Goal: Communication & Community: Answer question/provide support

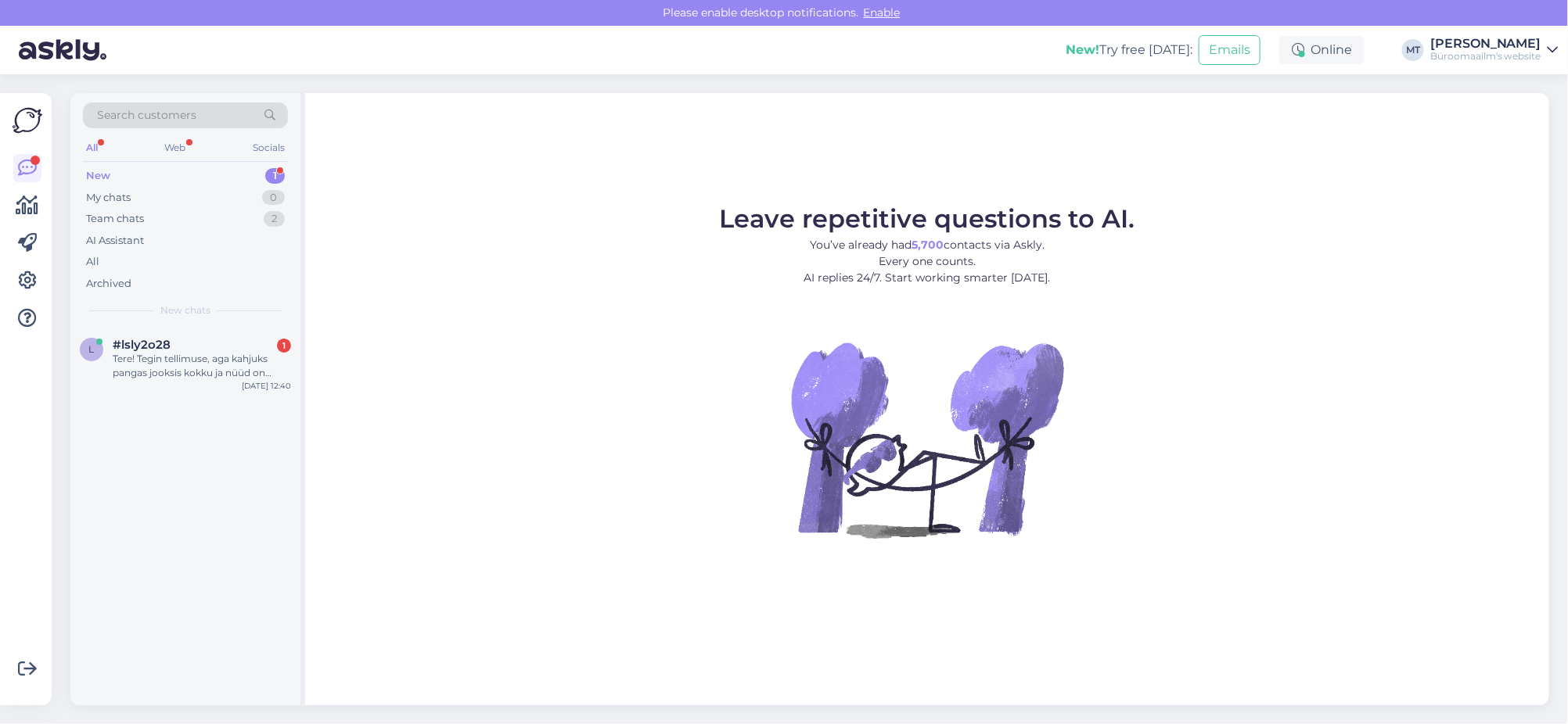
click at [97, 169] on div "New" at bounding box center [98, 176] width 24 height 16
click at [143, 362] on div "Tere! Tegin tellimuse, aga kahjuks pangas jooksis kokku ja nüüd on tellimus tüh…" at bounding box center [202, 366] width 178 height 28
click at [24, 204] on icon at bounding box center [28, 206] width 23 height 19
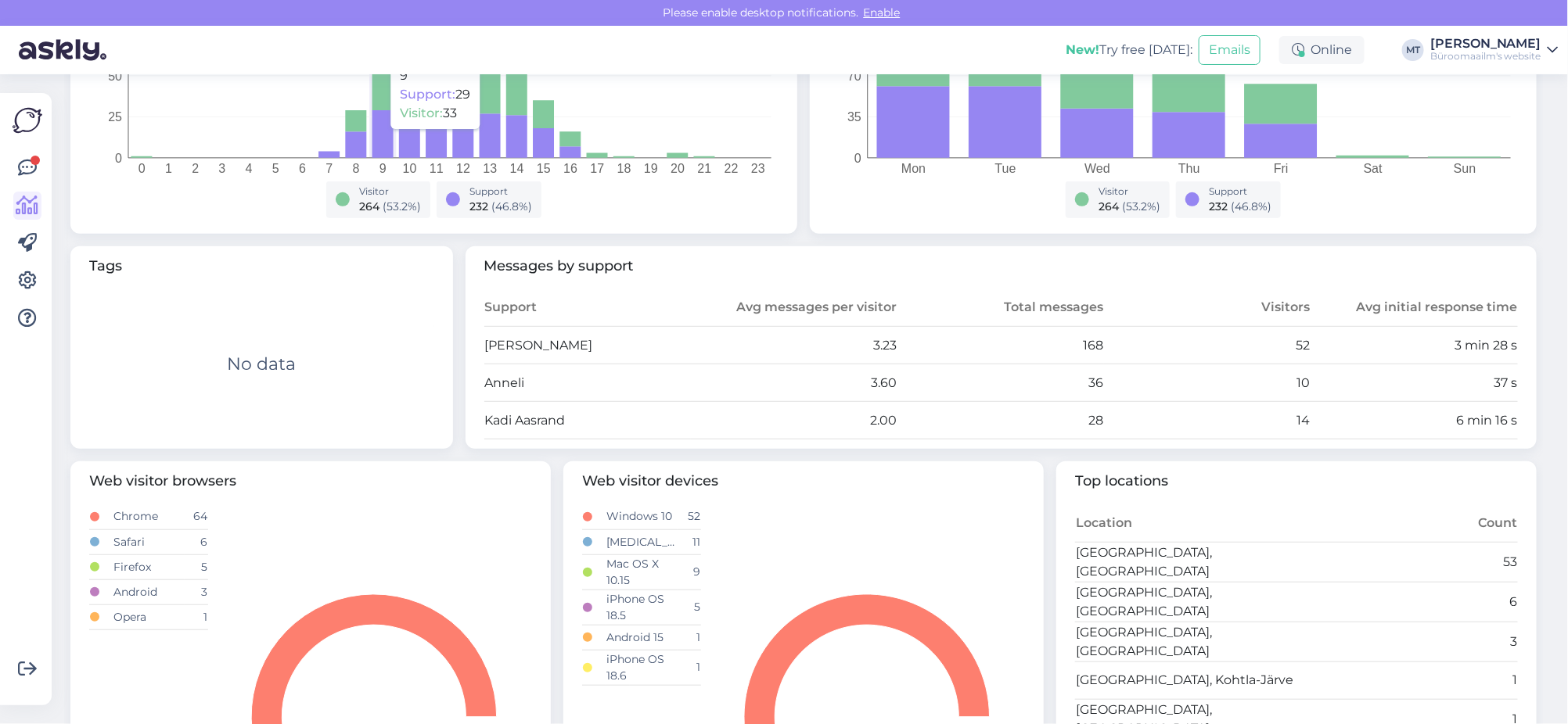
scroll to position [488, 0]
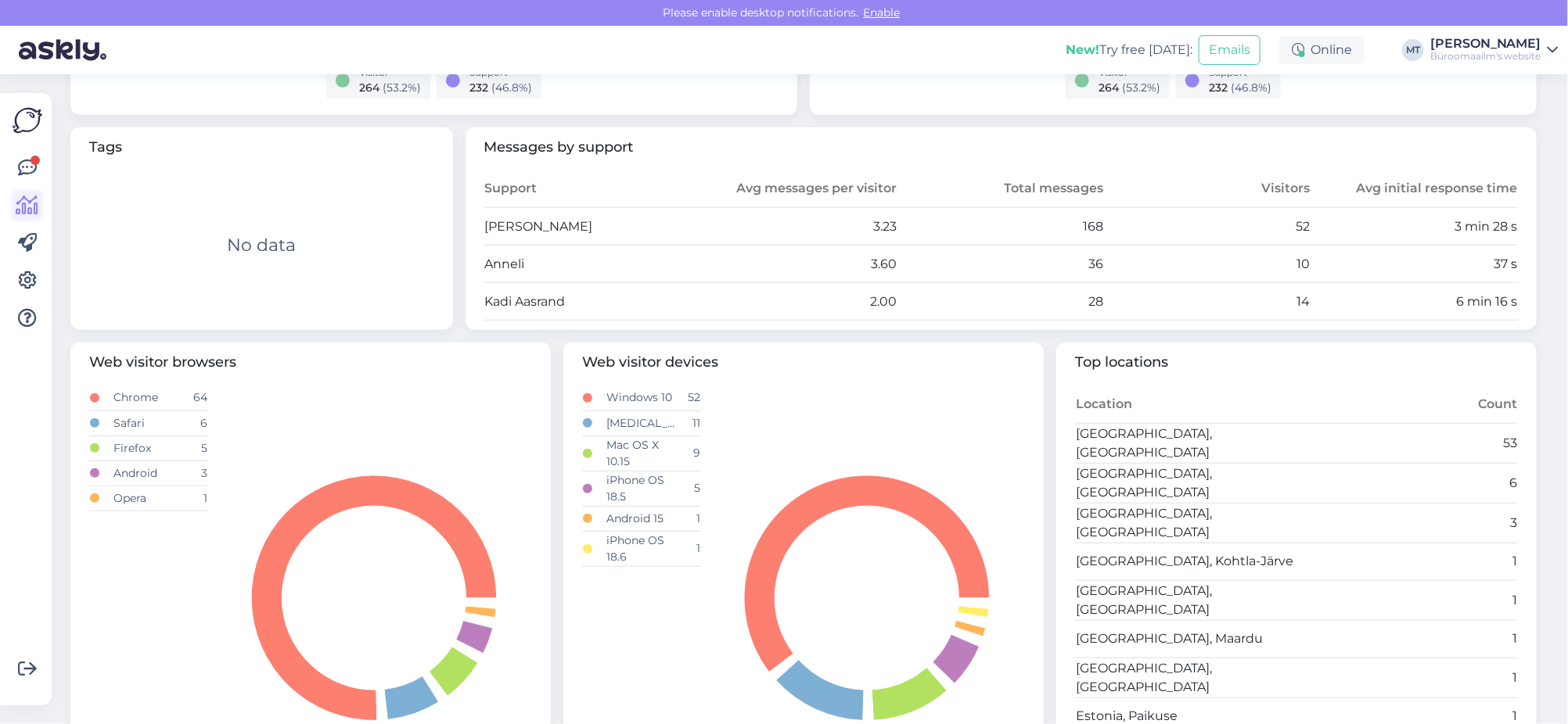
click at [20, 214] on icon at bounding box center [28, 206] width 23 height 19
click at [27, 168] on icon at bounding box center [28, 169] width 19 height 19
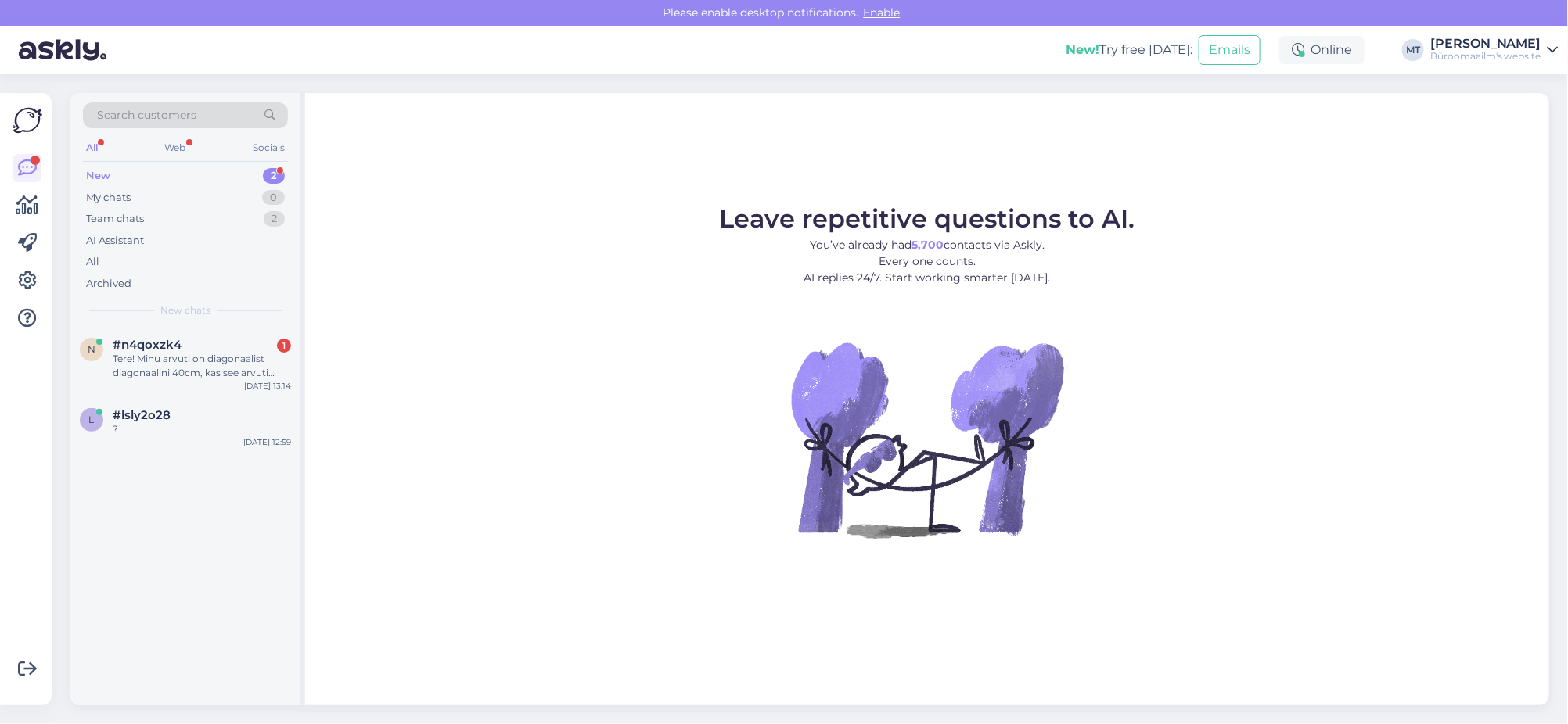
click at [101, 172] on div "New" at bounding box center [98, 176] width 24 height 16
click at [158, 369] on div "Tere! Minu arvuti on diagonaalist diagonaalini 40cm, kas see arvuti mahub selle…" at bounding box center [202, 366] width 178 height 28
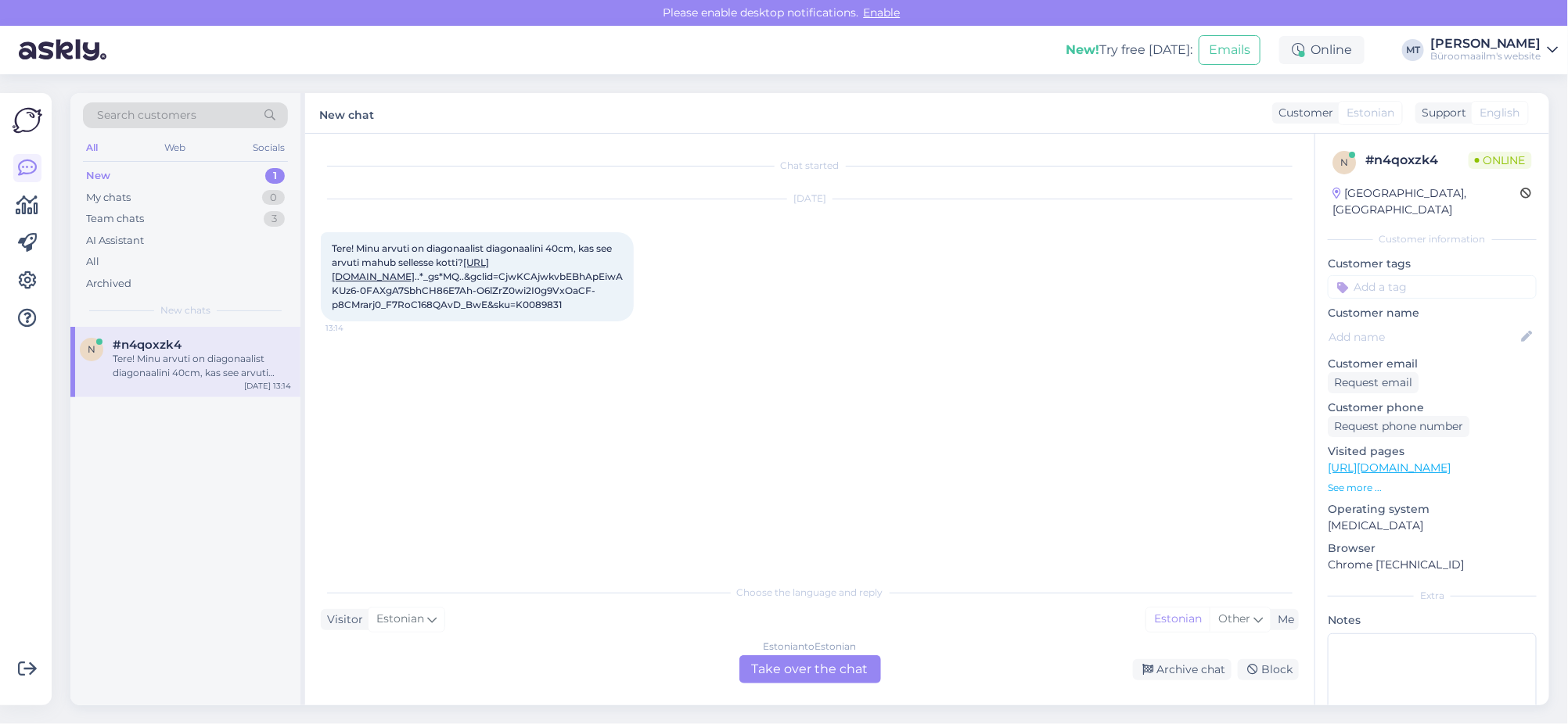
click at [416, 282] on link "[URL][DOMAIN_NAME]" at bounding box center [410, 269] width 157 height 26
click at [800, 673] on div "Estonian to Estonian Take over the chat" at bounding box center [810, 669] width 142 height 28
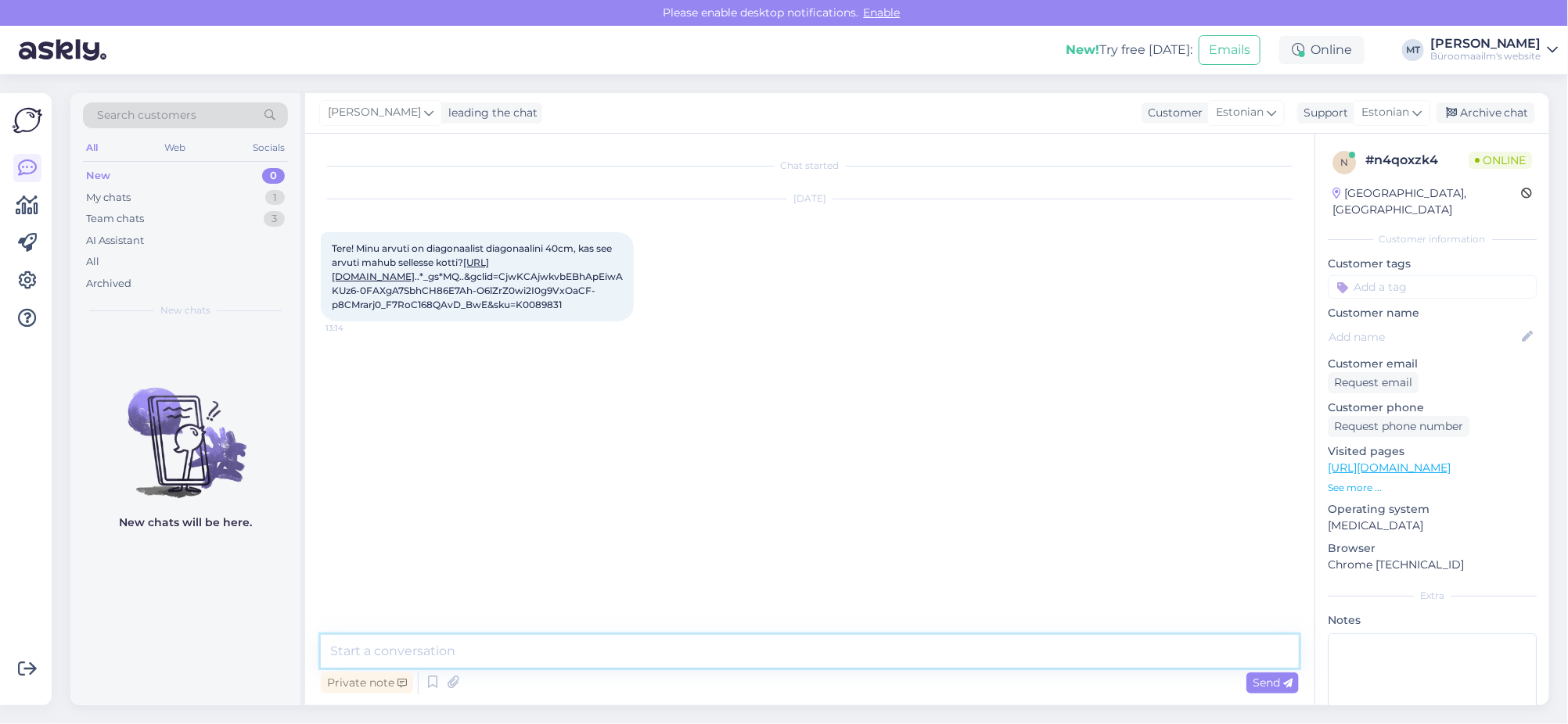
click at [427, 648] on textarea at bounding box center [810, 651] width 977 height 33
type textarea "t"
paste textarea "Mõõdud: 370 x 260 mm"
drag, startPoint x: 1030, startPoint y: 652, endPoint x: 970, endPoint y: 659, distance: 60.4
click at [970, 659] on textarea "Tere. palun kas saaksite ära mõõta arvuti laiuse ja kõrguse ? Sedasi ei oska öe…" at bounding box center [810, 651] width 977 height 33
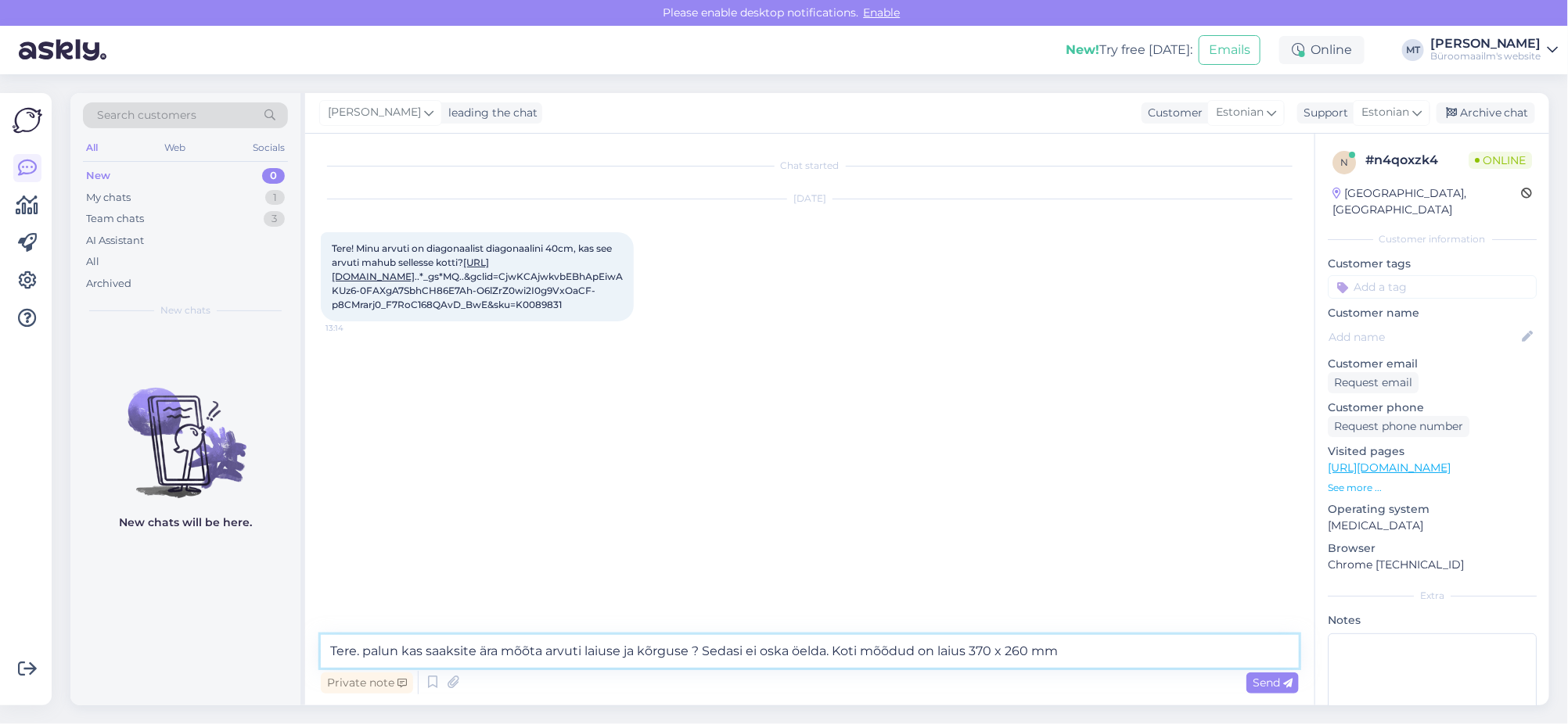
click at [991, 646] on textarea "Tere. palun kas saaksite ära mõõta arvuti laiuse ja kõrguse ? Sedasi ei oska öe…" at bounding box center [810, 651] width 977 height 33
click at [1037, 652] on textarea "Tere. palun kas saaksite ära mõõta arvuti laiuse ja kõrguse ? Sedasi ei oska öe…" at bounding box center [810, 651] width 977 height 33
click at [1166, 654] on textarea "Tere. palun kas saaksite ära mõõta arvuti laiuse ja kõrguse ? Sedasi ei oska öe…" at bounding box center [810, 651] width 977 height 33
click at [364, 650] on textarea "Tere. palun kas saaksite ära mõõta arvuti laiuse ja kõrguse ? Sedasi ei oska öe…" at bounding box center [810, 651] width 977 height 33
type textarea "Tere. Palun kas saaksite ära mõõta arvuti laiuse ja kõrguse ? Sedasi ei oska öe…"
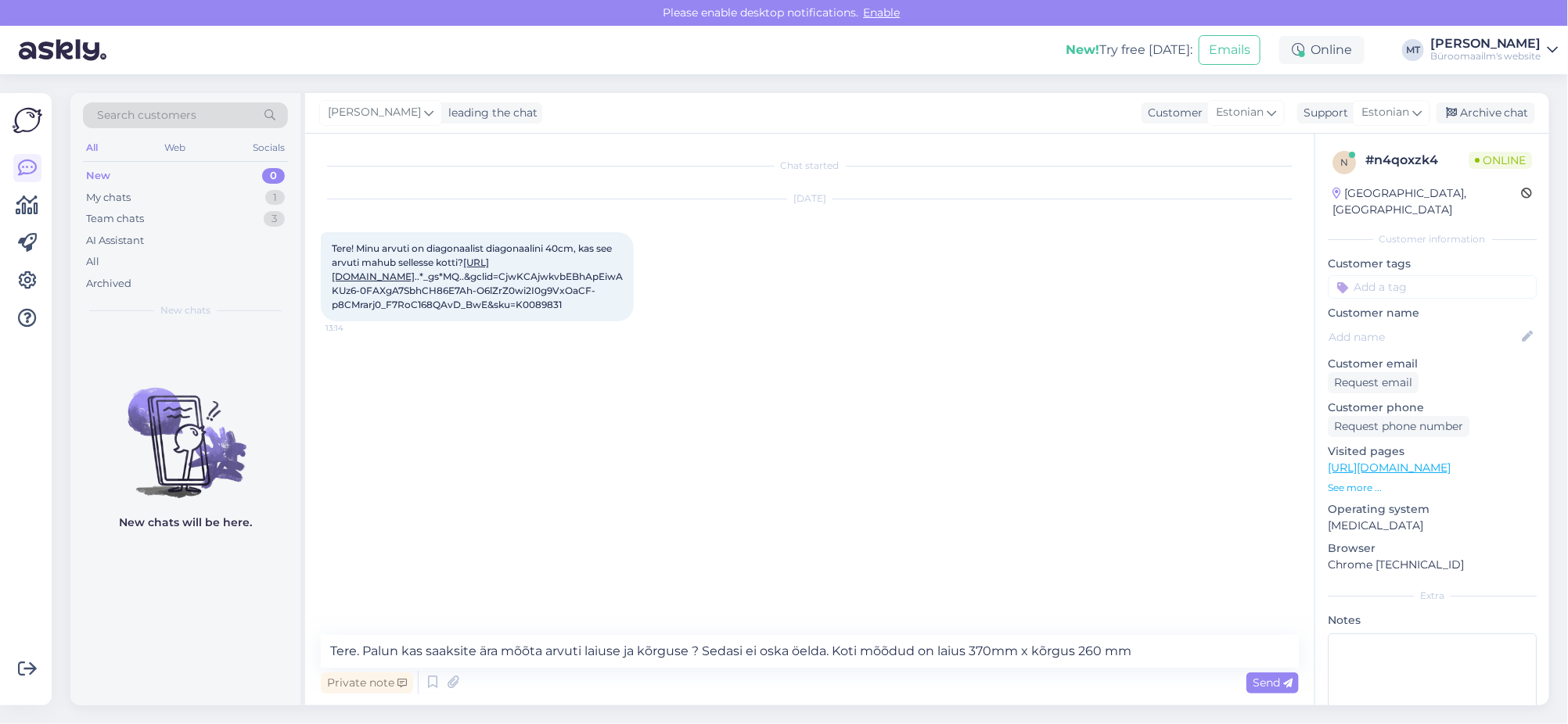
drag, startPoint x: 1273, startPoint y: 681, endPoint x: 1289, endPoint y: 681, distance: 16.0
click at [1273, 681] on span "Send" at bounding box center [1272, 682] width 40 height 14
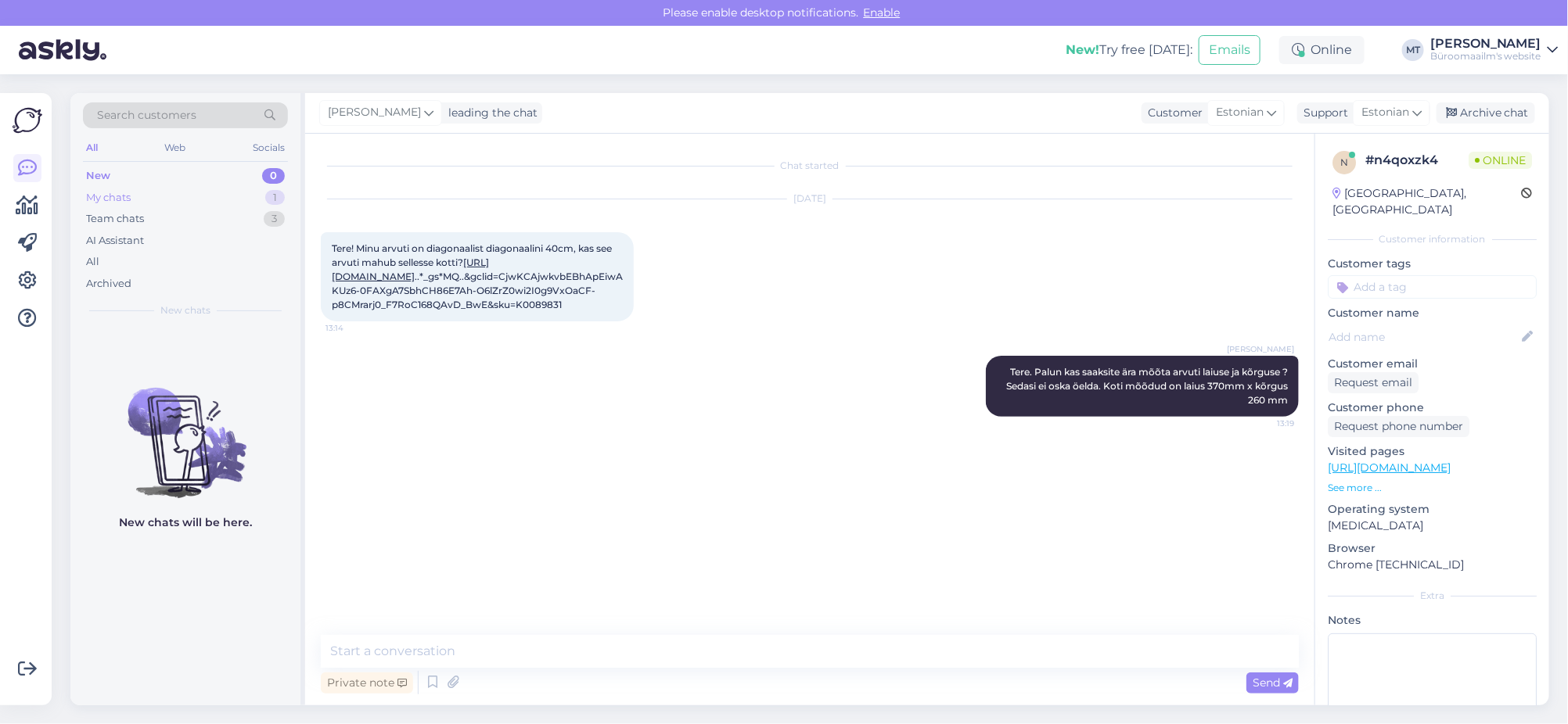
click at [114, 192] on div "My chats" at bounding box center [108, 198] width 44 height 16
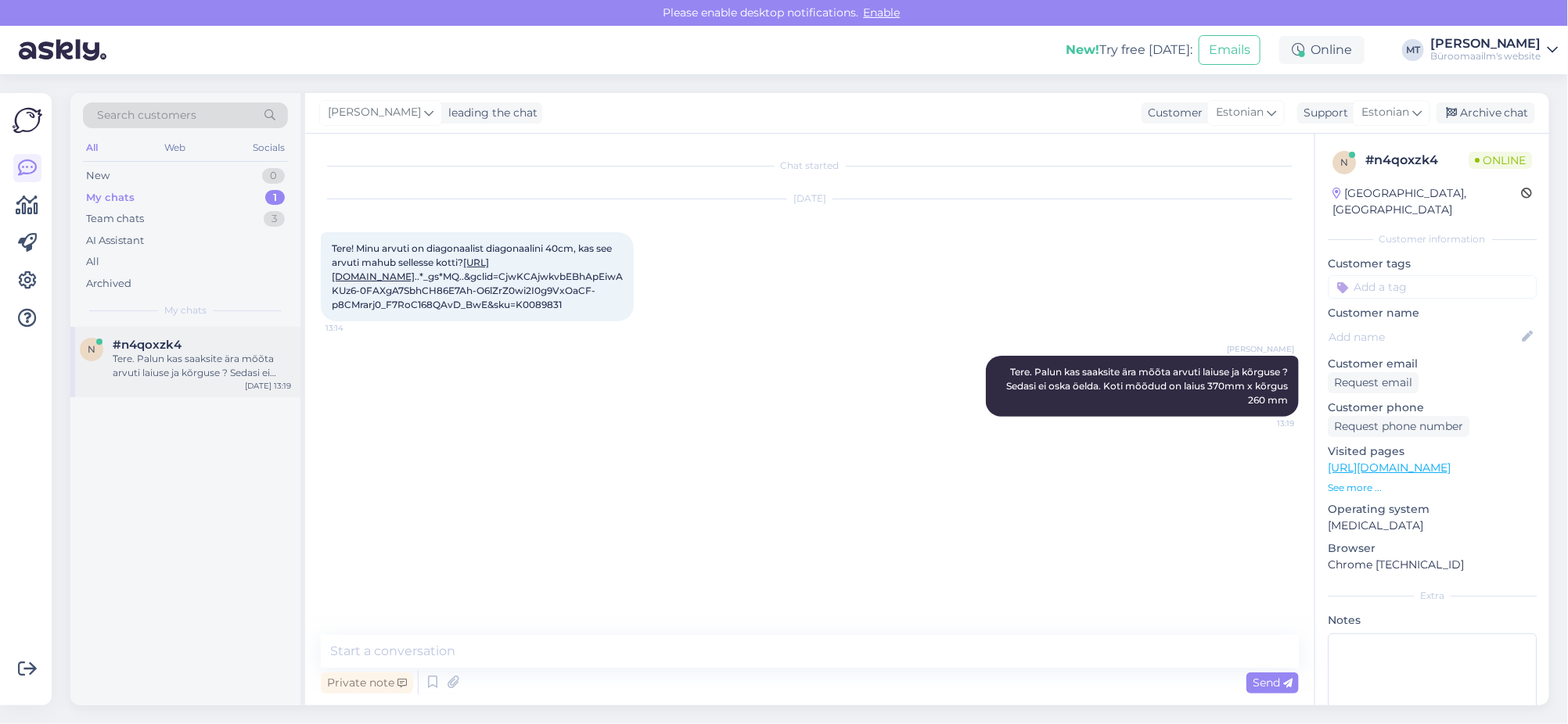
click at [149, 364] on div "Tere. Palun kas saaksite ära mõõta arvuti laiuse ja kõrguse ? Sedasi ei oska öe…" at bounding box center [202, 366] width 178 height 28
click at [36, 206] on icon at bounding box center [28, 206] width 23 height 19
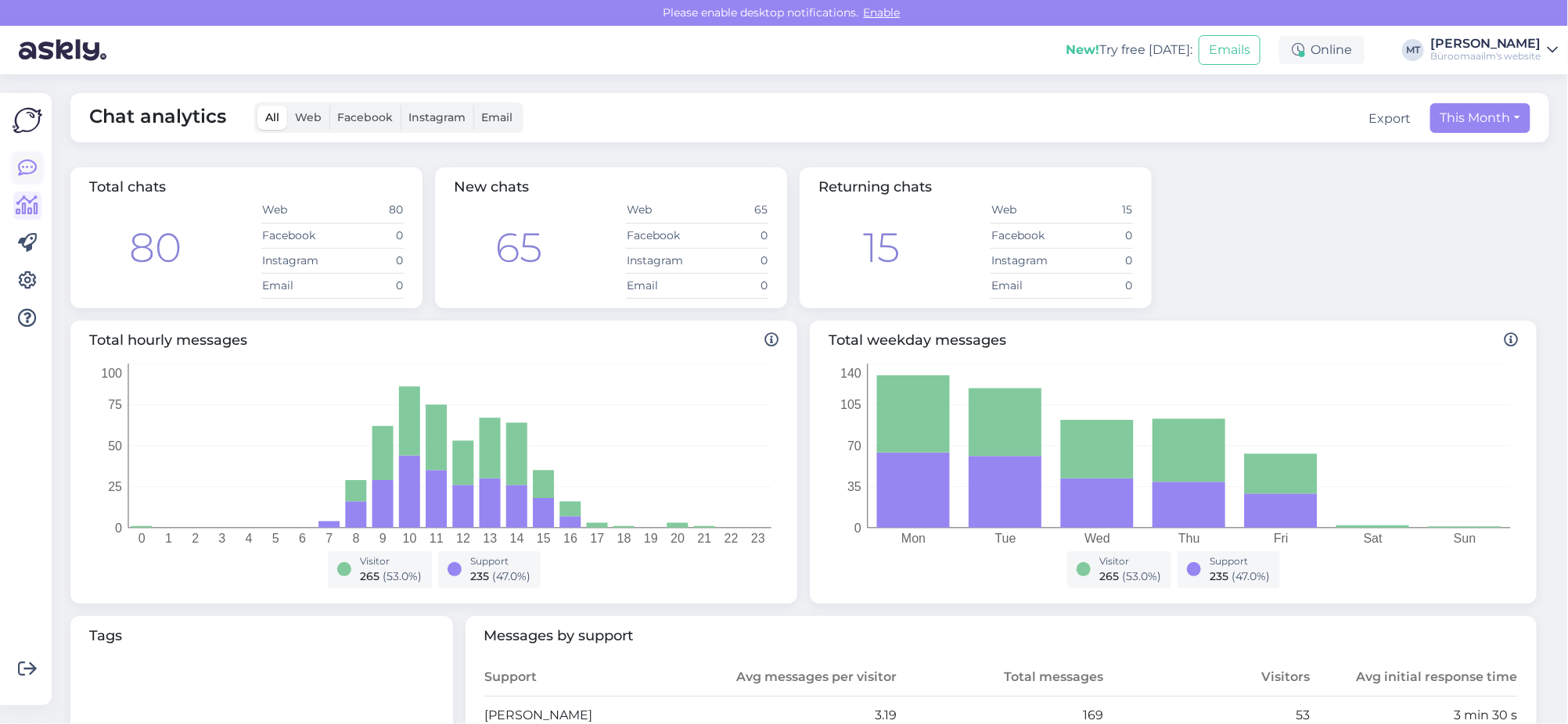
click at [23, 160] on icon at bounding box center [28, 169] width 19 height 19
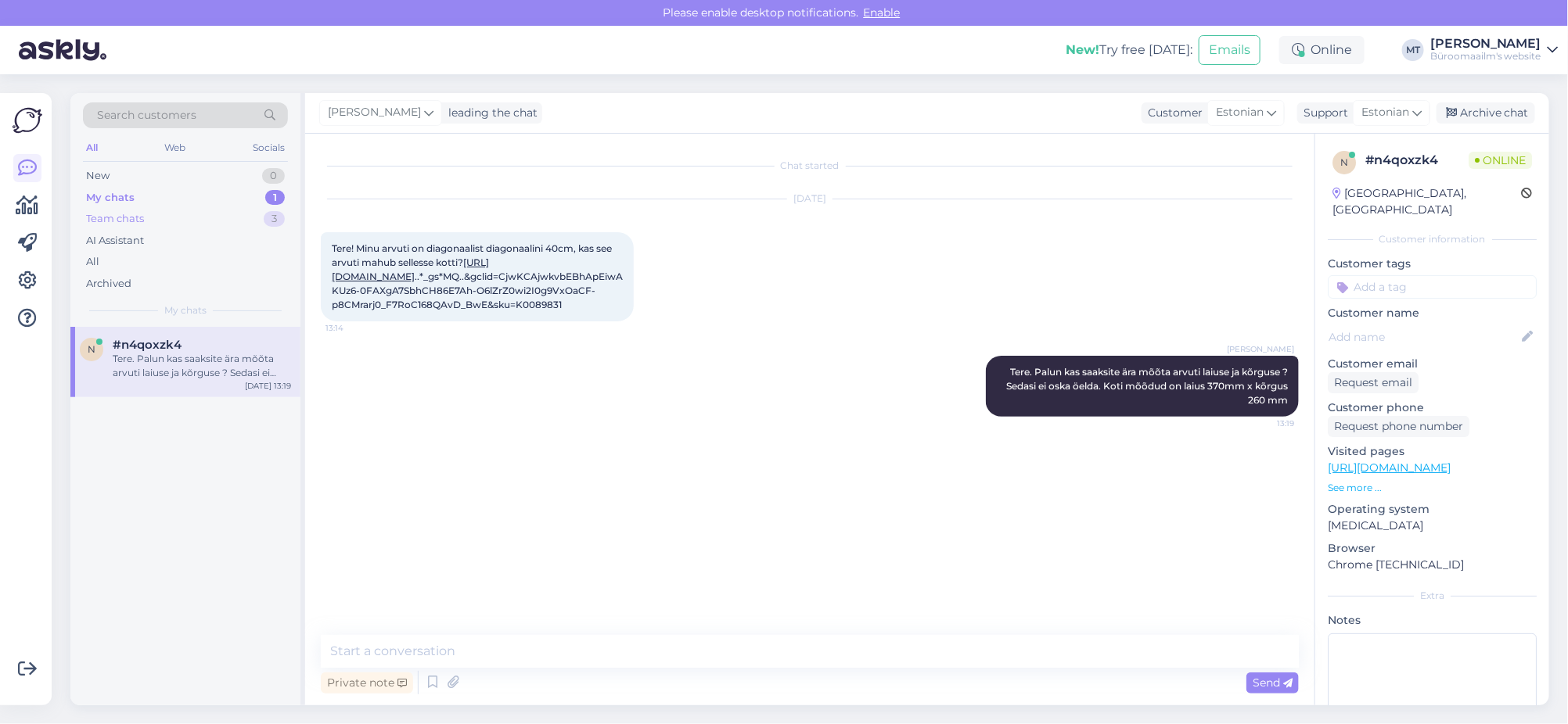
click at [116, 216] on div "Team chats" at bounding box center [115, 219] width 58 height 16
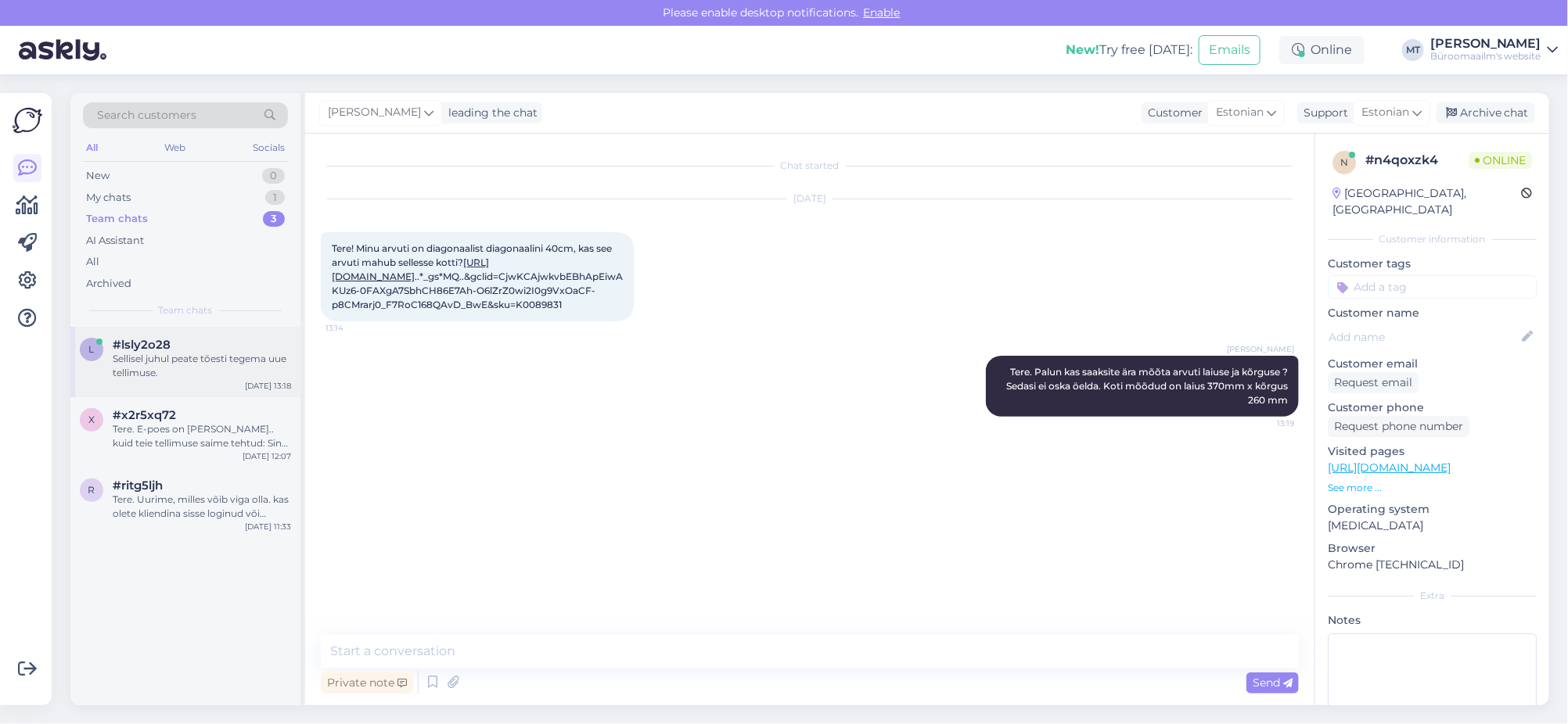
click at [135, 348] on span "#lsly2o28" at bounding box center [142, 345] width 58 height 14
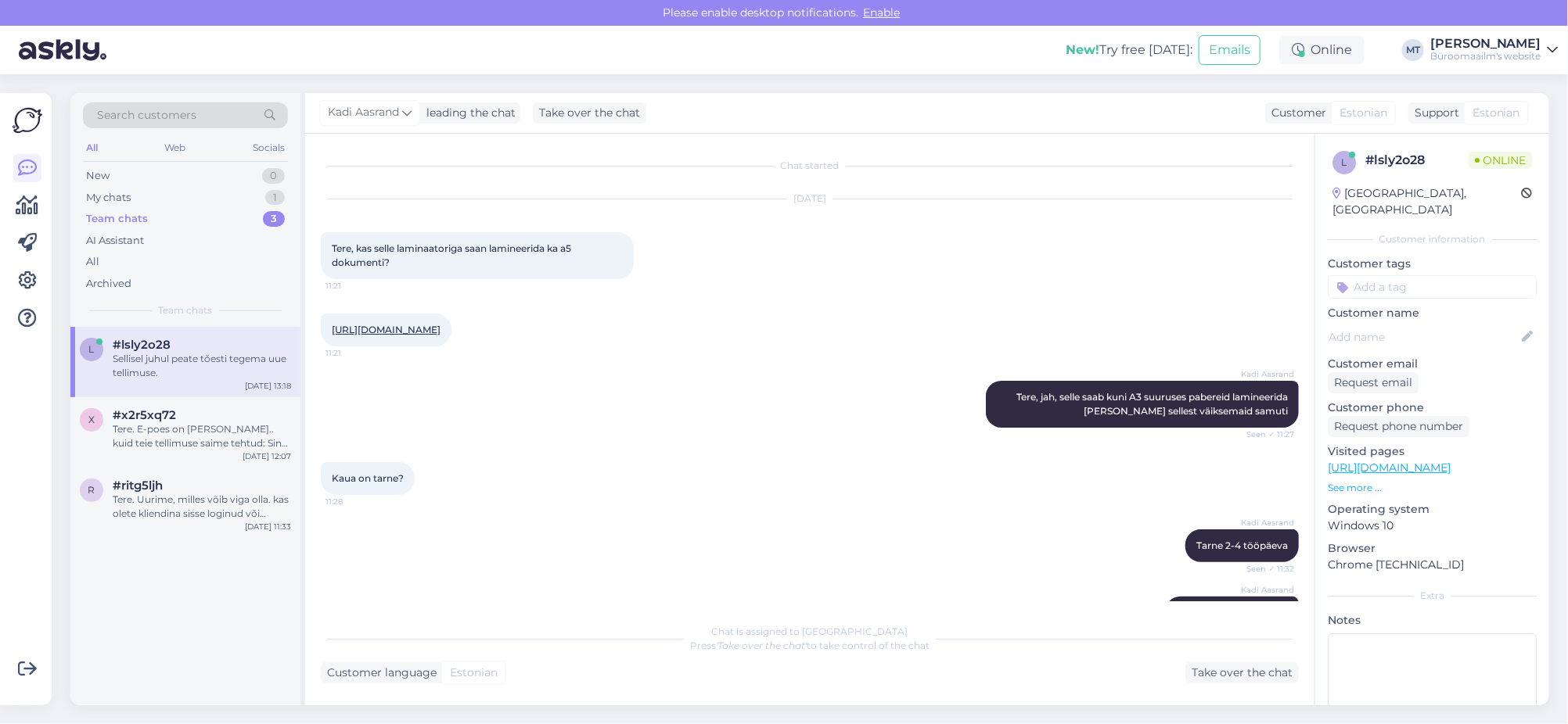
scroll to position [497, 0]
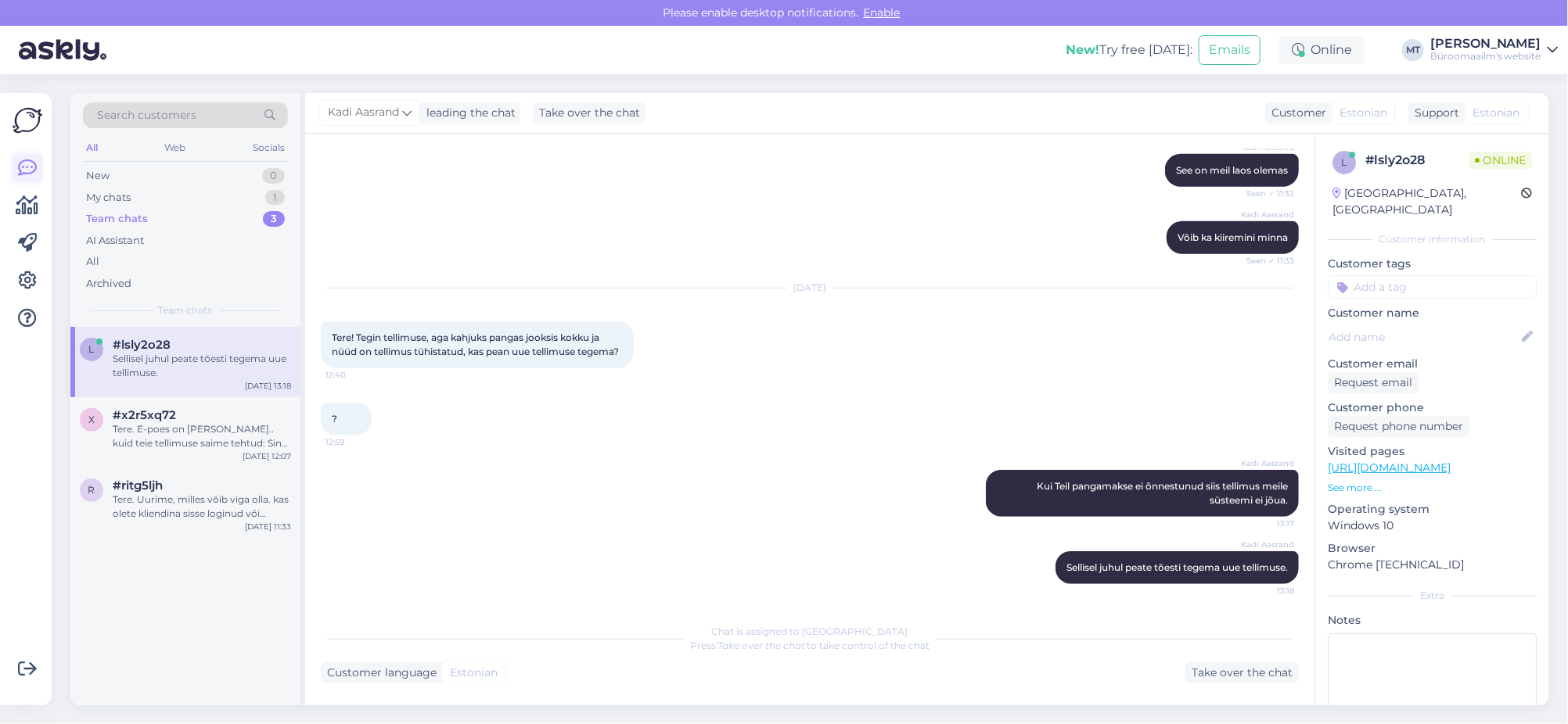
click at [27, 168] on icon at bounding box center [28, 169] width 19 height 19
click at [32, 209] on icon at bounding box center [28, 206] width 23 height 19
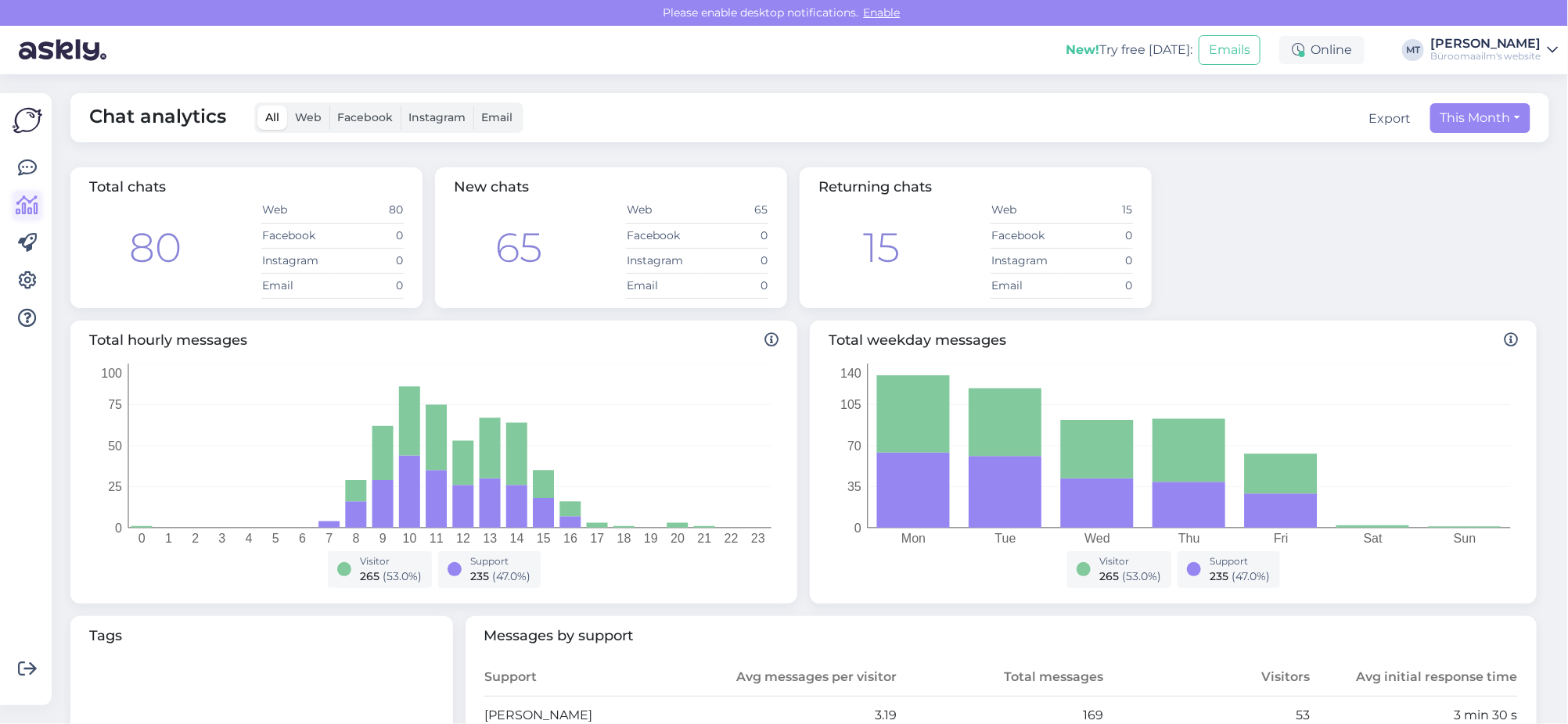
click at [25, 203] on icon at bounding box center [28, 206] width 23 height 19
click at [34, 163] on icon at bounding box center [28, 169] width 19 height 19
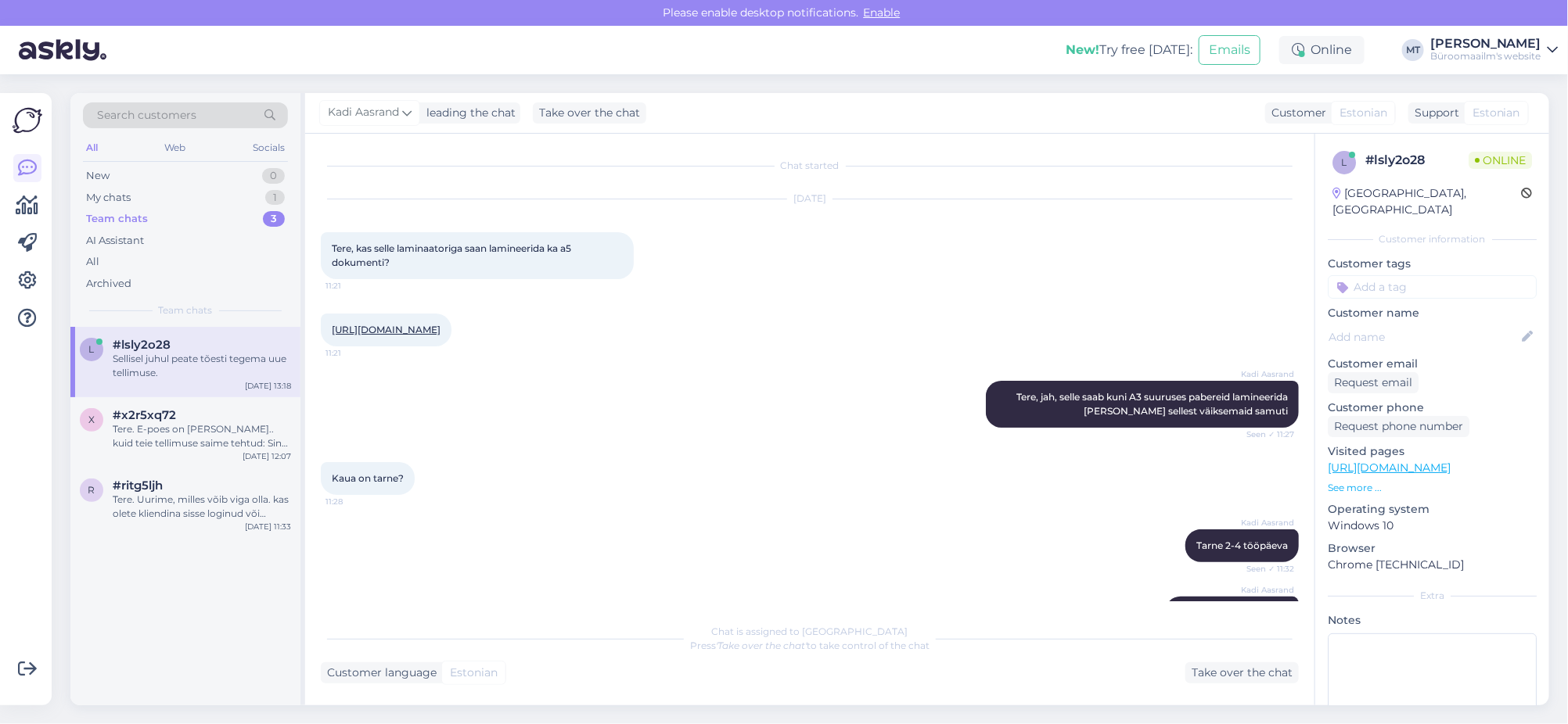
scroll to position [497, 0]
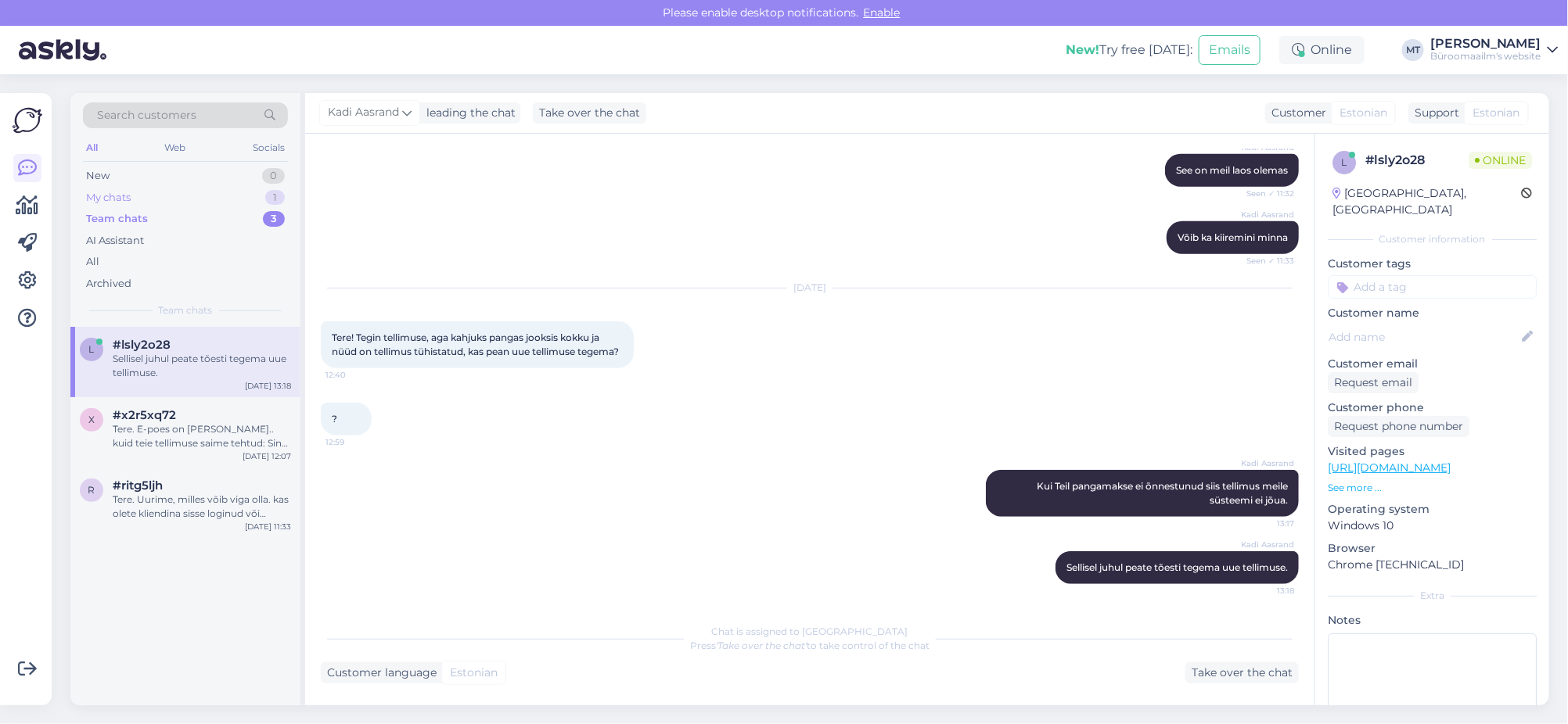
click at [109, 196] on div "My chats" at bounding box center [108, 198] width 44 height 16
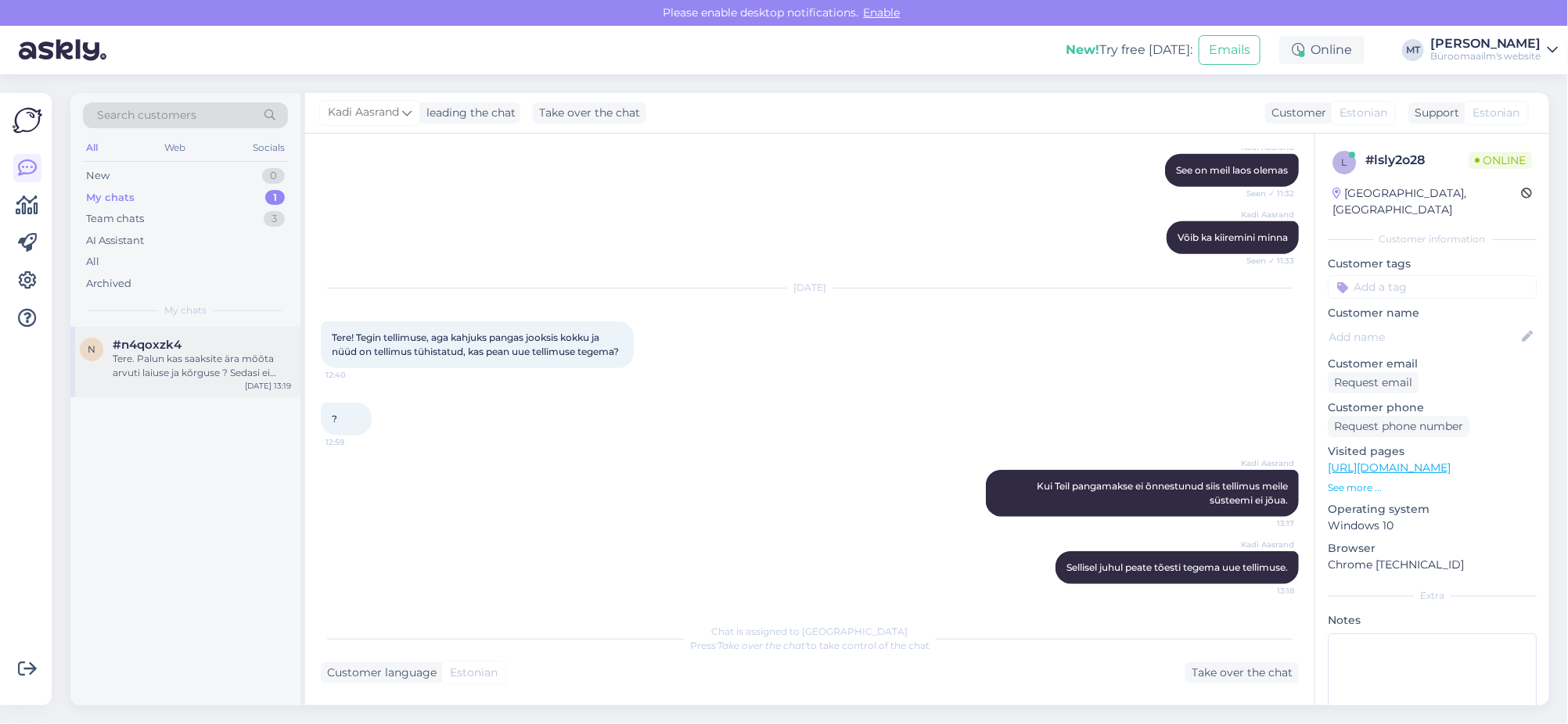
click at [189, 350] on div "#n4qoxzk4" at bounding box center [202, 345] width 178 height 14
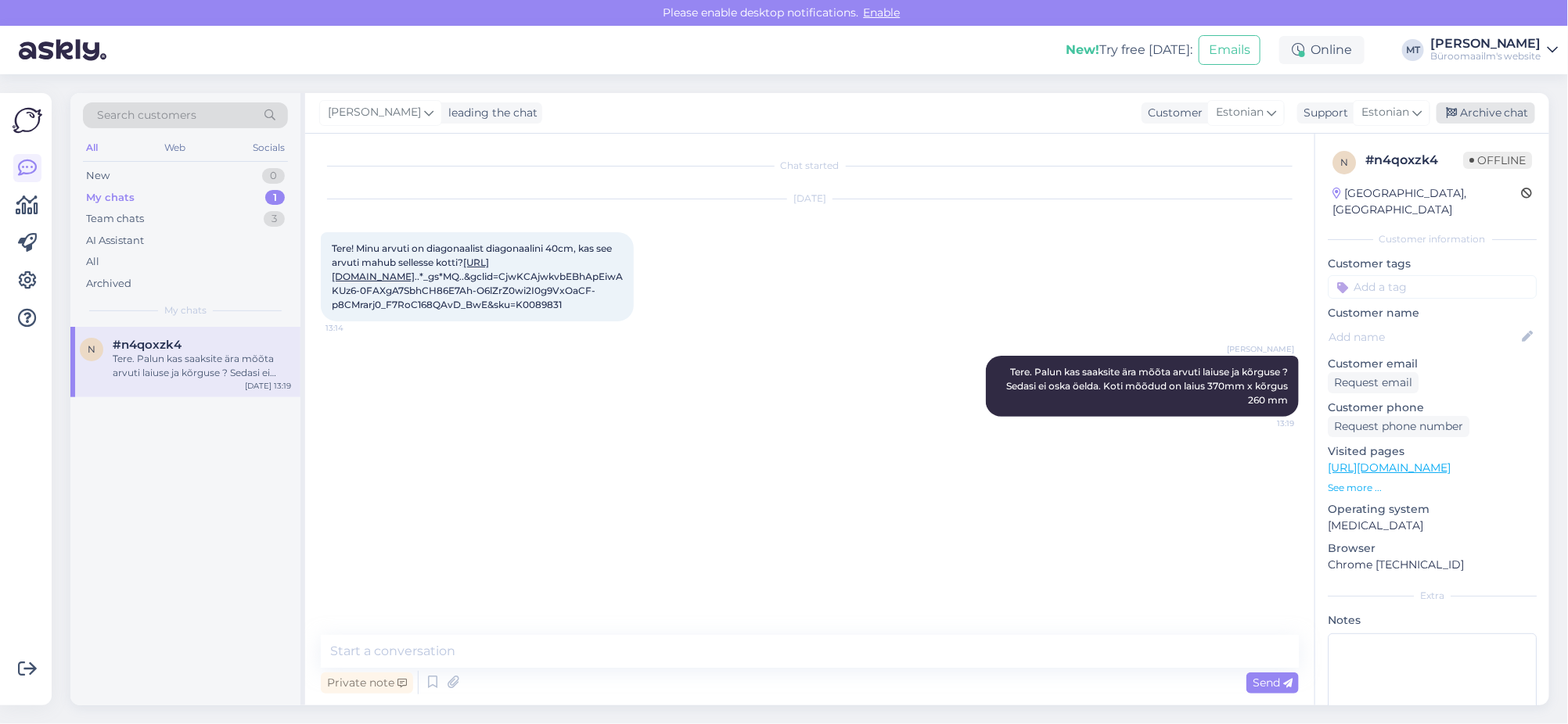
click at [1500, 116] on div "Archive chat" at bounding box center [1485, 113] width 98 height 21
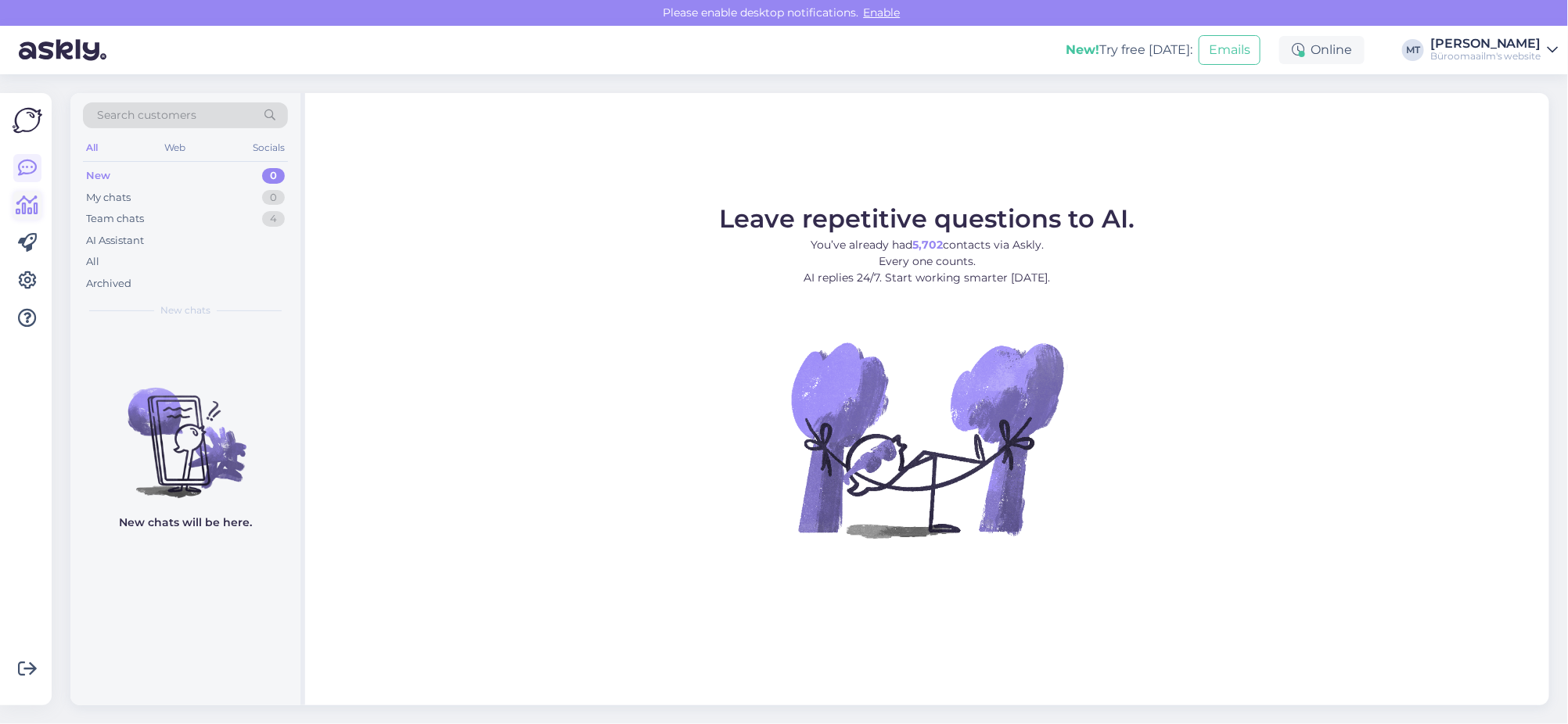
click at [27, 208] on icon at bounding box center [28, 206] width 23 height 19
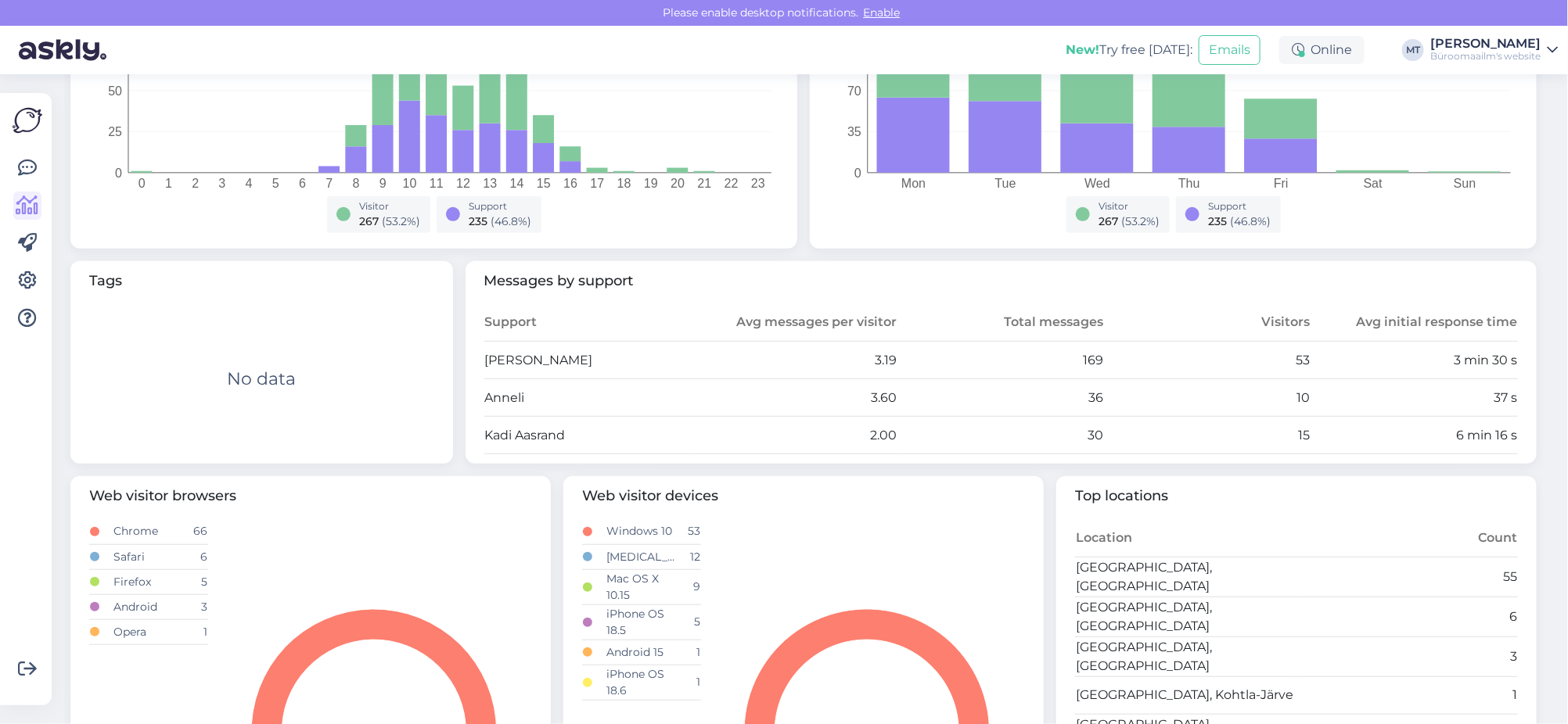
scroll to position [390, 0]
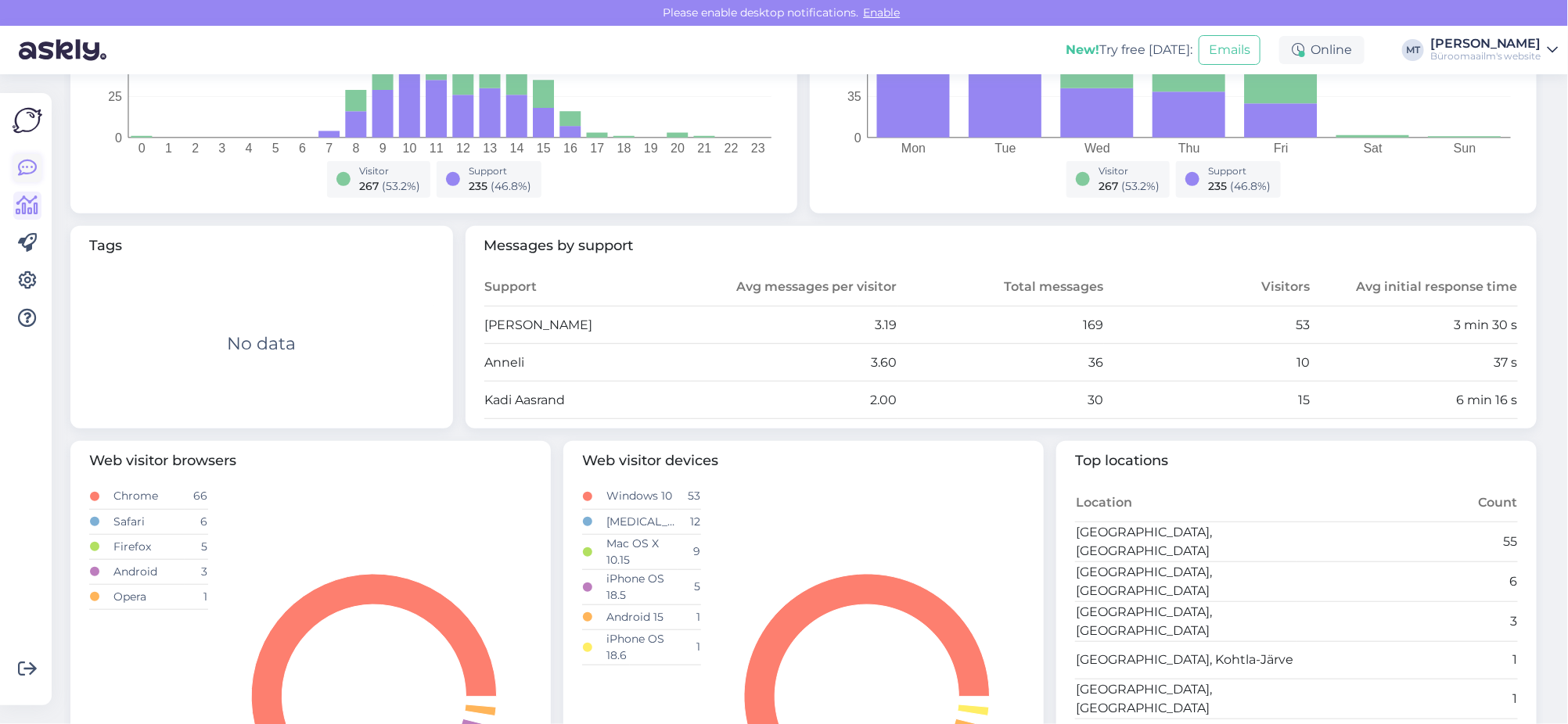
click at [22, 166] on icon at bounding box center [28, 169] width 19 height 19
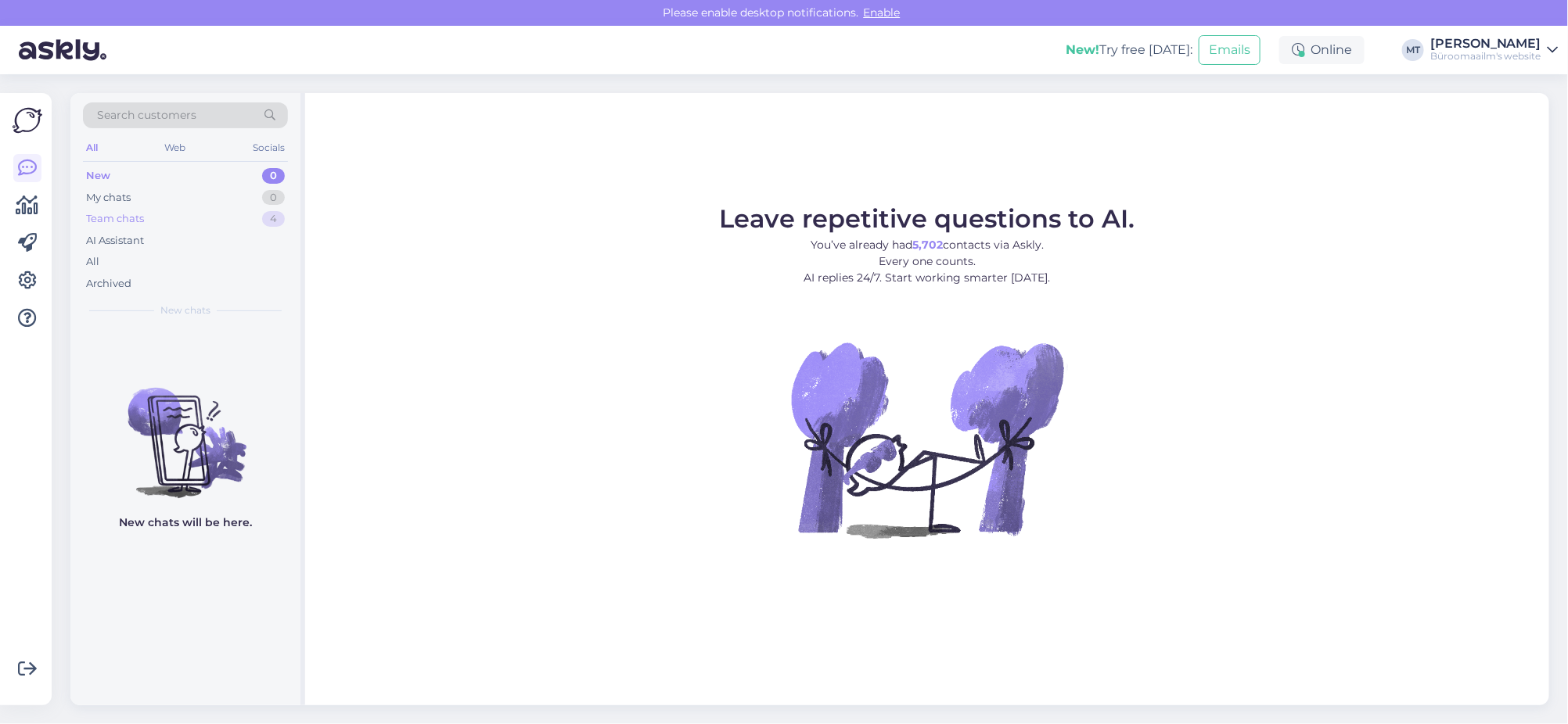
click at [115, 218] on div "Team chats" at bounding box center [115, 219] width 58 height 16
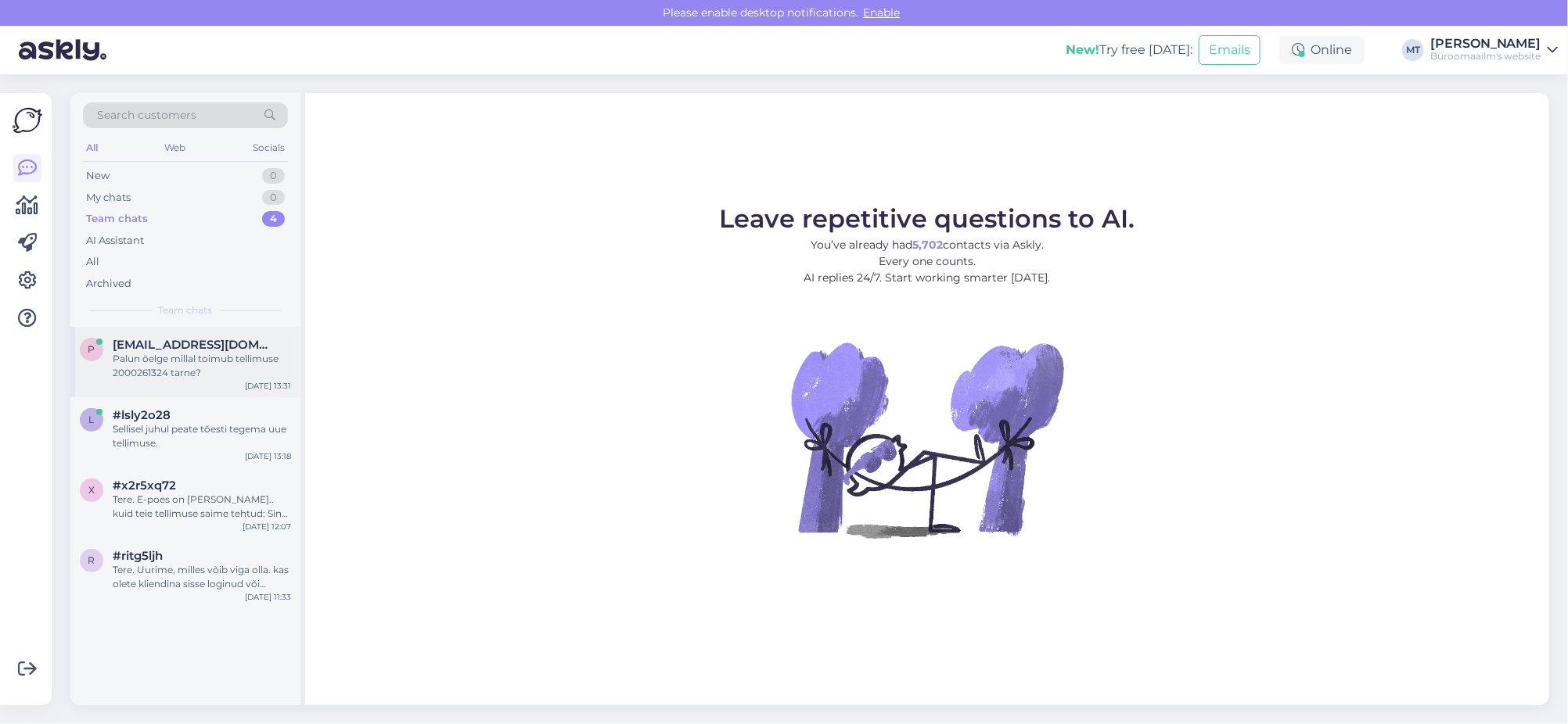
click at [103, 357] on div "p priit@exmet.ee Palun öelge millal toimub tellimuse 2000261324 tarne?" at bounding box center [185, 359] width 211 height 43
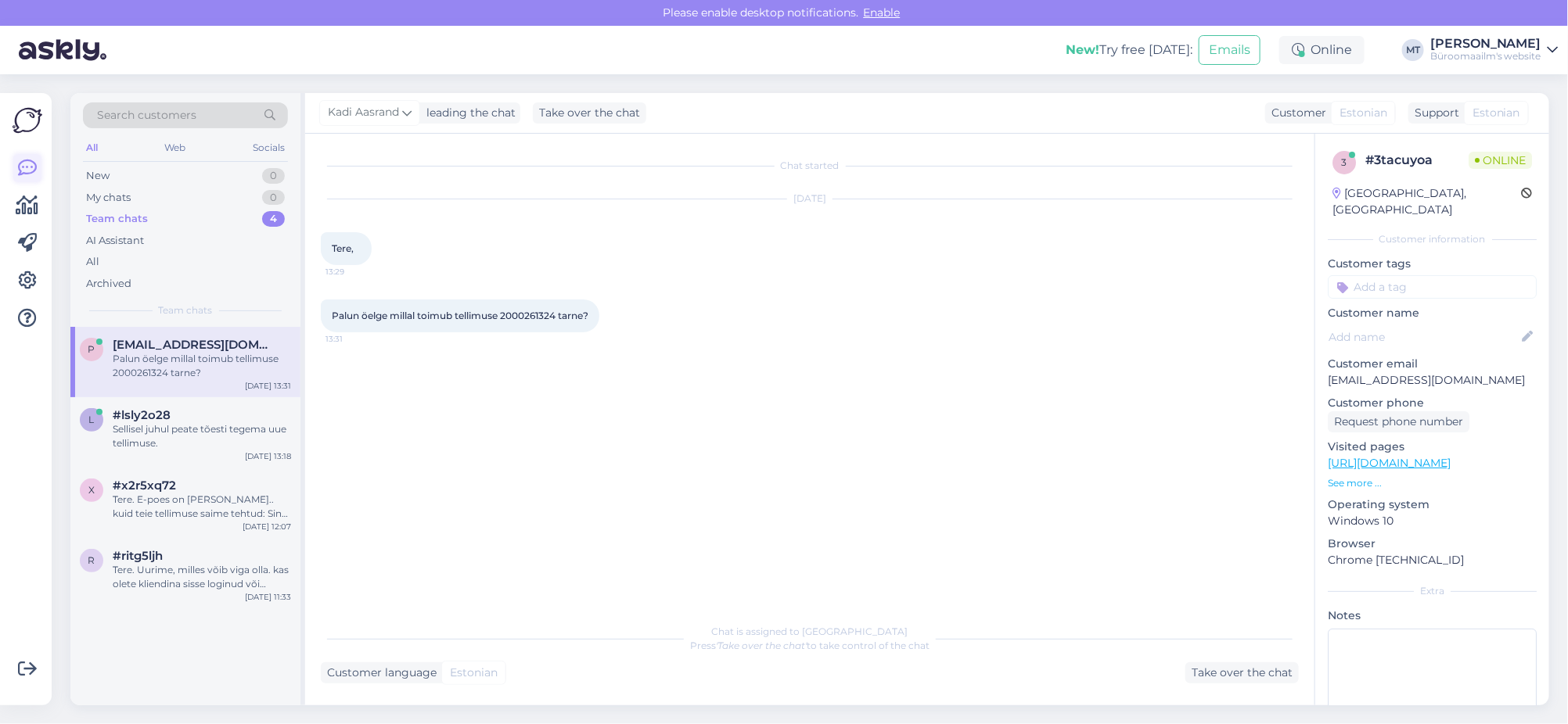
click at [27, 164] on icon at bounding box center [28, 169] width 19 height 19
click at [517, 308] on div "Palun öelge millal toimub tellimuse 2000261324 tarne? 13:31" at bounding box center [460, 316] width 278 height 33
copy span "2000261324"
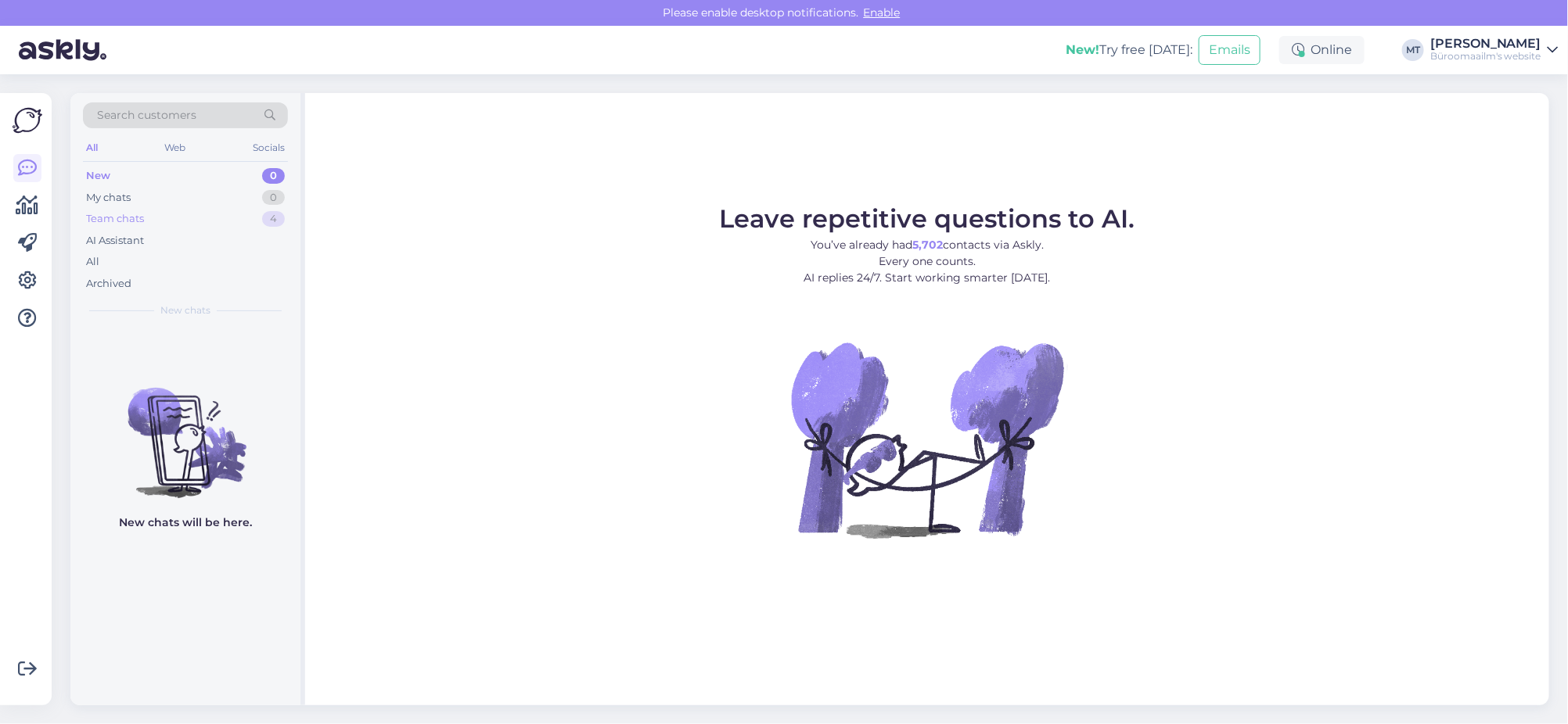
click at [102, 216] on div "Team chats" at bounding box center [115, 219] width 58 height 16
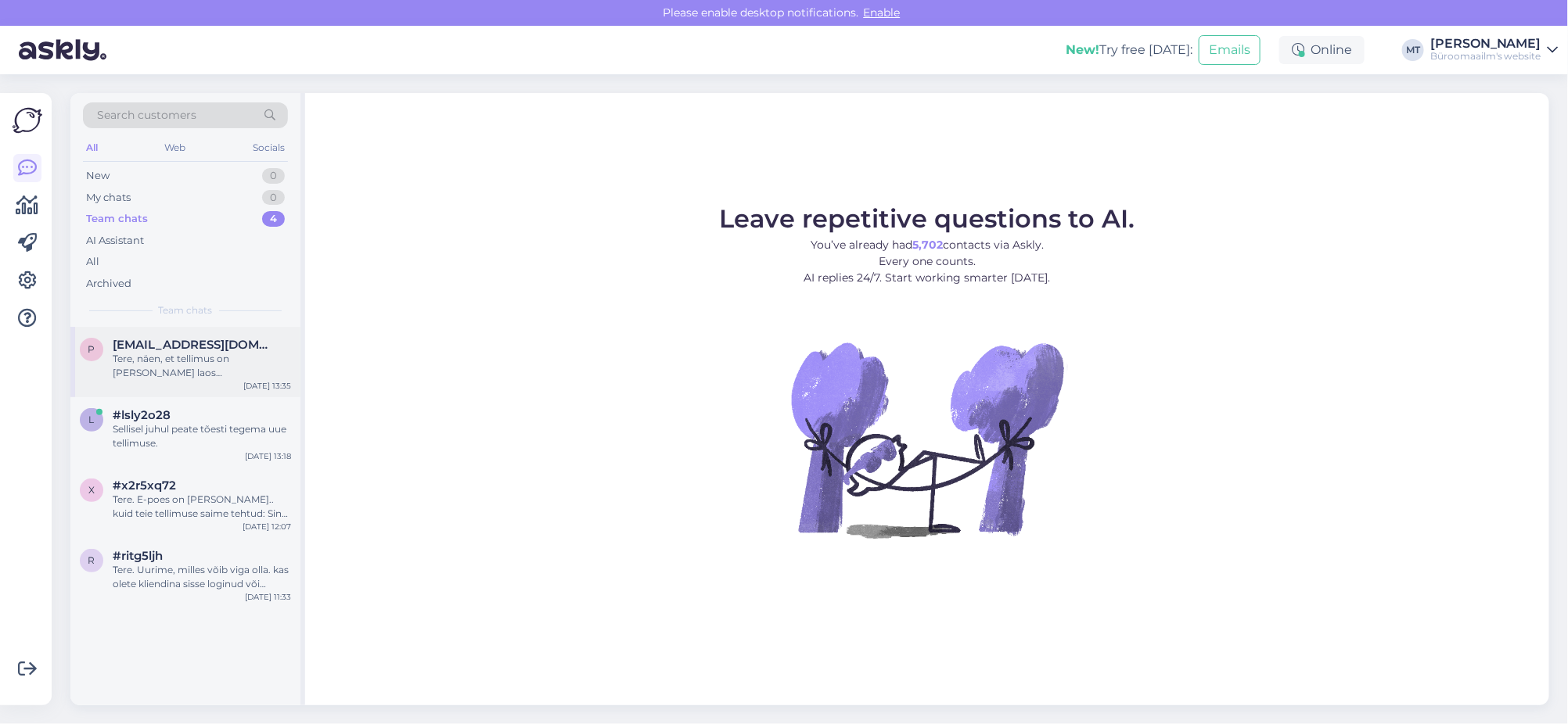
click at [117, 349] on span "priit@exmet.ee" at bounding box center [194, 345] width 163 height 14
